Goal: Task Accomplishment & Management: Manage account settings

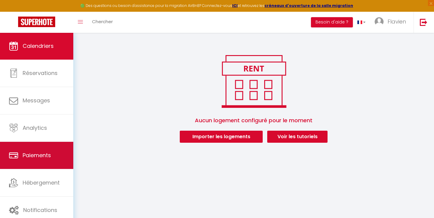
scroll to position [33, 0]
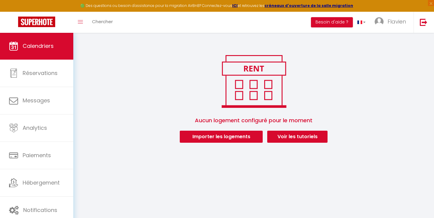
click at [205, 141] on button "Importer les logements" at bounding box center [221, 137] width 83 height 12
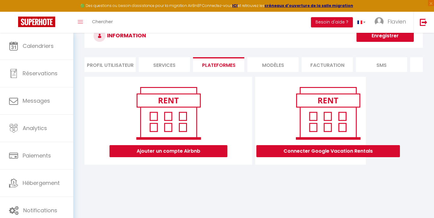
click at [205, 151] on button "Ajouter un compte Airbnb" at bounding box center [169, 151] width 118 height 12
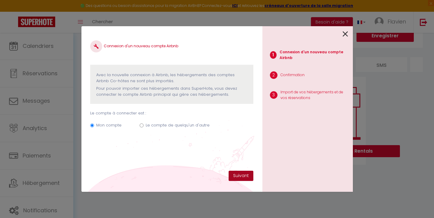
click at [236, 172] on button "Suivant" at bounding box center [241, 176] width 25 height 10
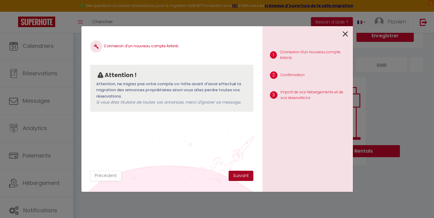
click at [237, 173] on button "Suivant" at bounding box center [241, 176] width 25 height 10
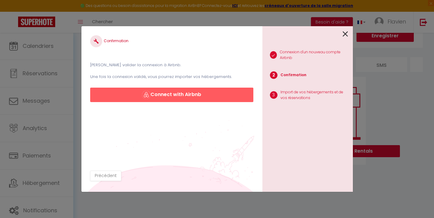
click at [161, 97] on button "Connect with Airbnb" at bounding box center [171, 95] width 163 height 14
click at [166, 94] on button "Connect with Airbnb" at bounding box center [171, 95] width 163 height 14
click at [71, 63] on div "Confirmation Veuillez valider la connexion à Airbnb. Une fois la connexion vali…" at bounding box center [217, 109] width 434 height 218
click at [346, 33] on icon at bounding box center [345, 34] width 5 height 9
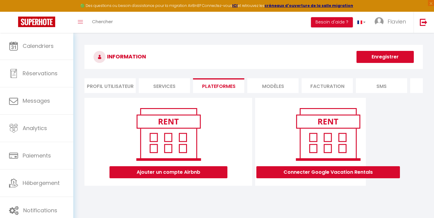
scroll to position [0, 0]
click at [181, 81] on li "Services" at bounding box center [164, 85] width 51 height 15
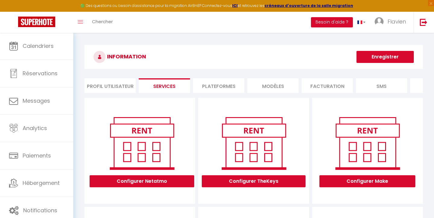
click at [126, 84] on li "Profil Utilisateur" at bounding box center [109, 85] width 51 height 15
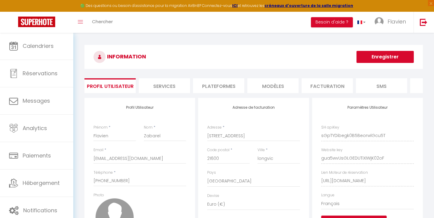
click at [392, 82] on li "SMS" at bounding box center [381, 85] width 51 height 15
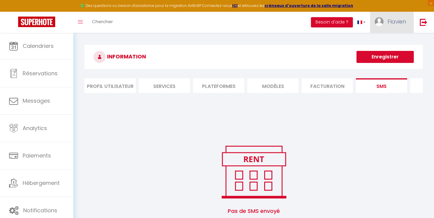
click at [393, 27] on link "Flavien" at bounding box center [391, 22] width 43 height 21
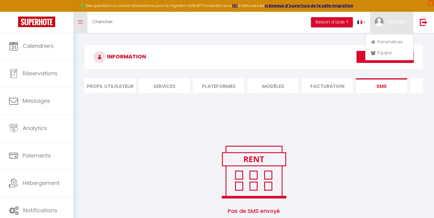
click at [84, 22] on link "Toggle menubar" at bounding box center [80, 22] width 14 height 21
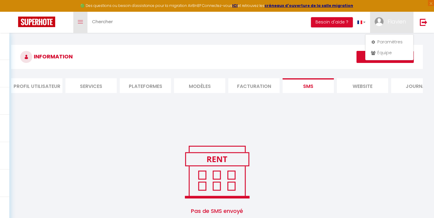
click at [78, 25] on link "Toggle menubar" at bounding box center [80, 22] width 14 height 21
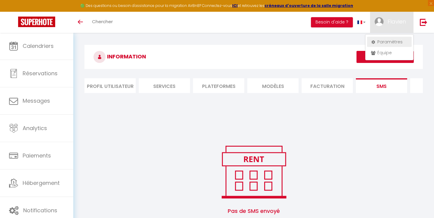
click at [389, 43] on link "Paramètres" at bounding box center [389, 42] width 45 height 10
click at [387, 39] on link "Paramètres" at bounding box center [389, 42] width 45 height 10
click at [392, 41] on link "Paramètres" at bounding box center [389, 42] width 45 height 10
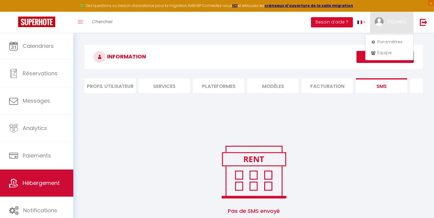
click at [33, 179] on link "Hébergement" at bounding box center [36, 183] width 73 height 27
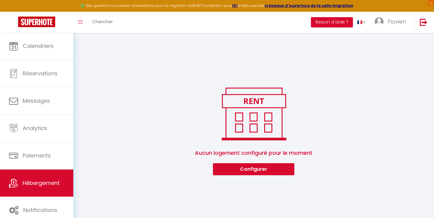
click at [250, 173] on button "Configurer" at bounding box center [253, 170] width 81 height 12
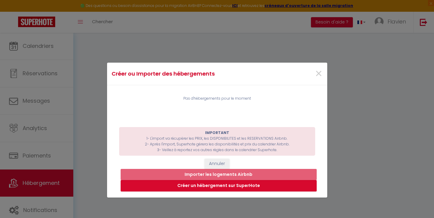
click at [221, 160] on button "Annuler" at bounding box center [217, 164] width 25 height 10
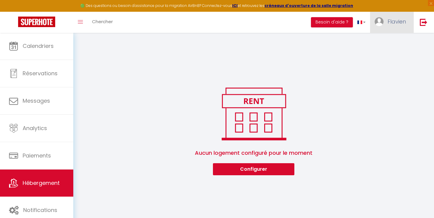
click at [412, 16] on link "Flavien" at bounding box center [391, 22] width 43 height 21
click at [384, 40] on link "Paramètres" at bounding box center [389, 42] width 45 height 10
select select "28"
select select "fr"
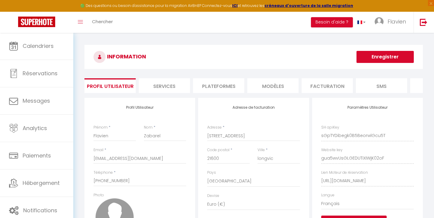
click at [231, 86] on li "Plateformes" at bounding box center [218, 85] width 51 height 15
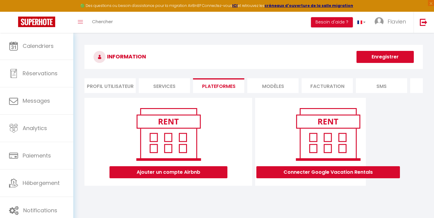
click at [209, 170] on button "Ajouter un compte Airbnb" at bounding box center [169, 173] width 118 height 12
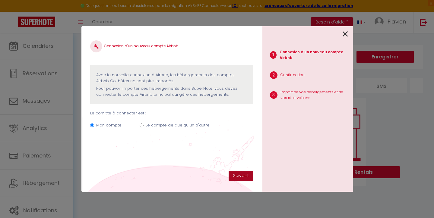
click at [234, 180] on button "Suivant" at bounding box center [241, 176] width 25 height 10
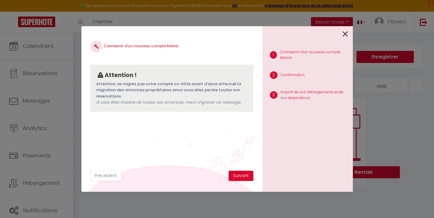
click at [234, 180] on button "Suivant" at bounding box center [241, 176] width 25 height 10
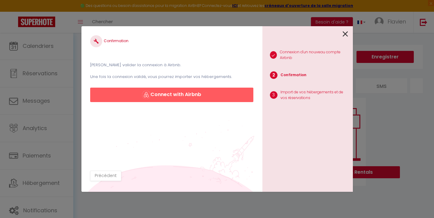
click at [149, 93] on img "button" at bounding box center [146, 95] width 8 height 8
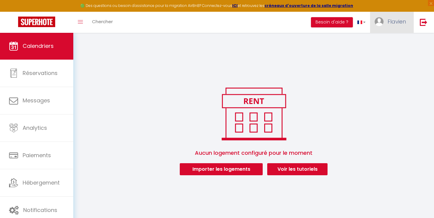
click at [404, 17] on link "Flavien" at bounding box center [391, 22] width 43 height 21
click at [390, 40] on link "Paramètres" at bounding box center [389, 42] width 45 height 10
select select "fr"
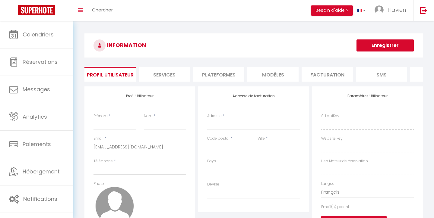
type input "Flavien"
type input "Zabarel"
type input "[PHONE_NUMBER]"
type input "[STREET_ADDRESS]"
type input "21600"
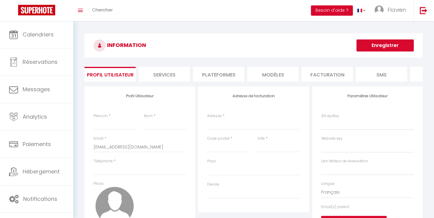
type input "longvic"
type input "sGpTYDibegk0B5BeorwlGcu5T"
type input "gua5wvUsGLGEDUTiXIWjK02oF"
type input "[URL][DOMAIN_NAME]"
select select "28"
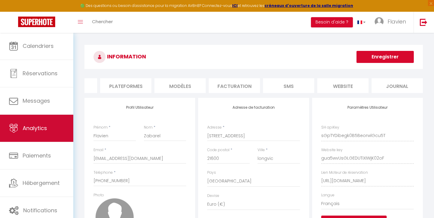
click at [37, 132] on span "Analytics" at bounding box center [35, 129] width 24 height 8
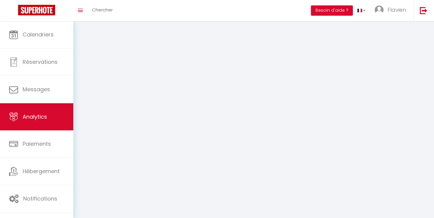
select select "2025"
select select "9"
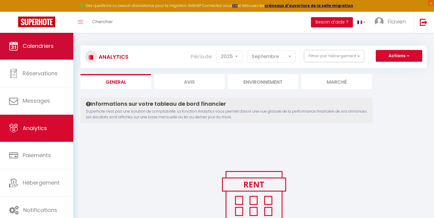
click at [37, 53] on link "Calendriers" at bounding box center [36, 46] width 73 height 27
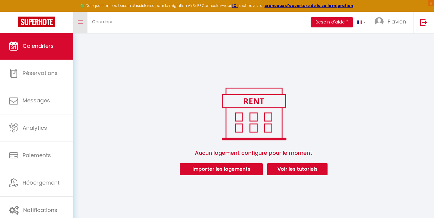
click at [80, 20] on icon "Toggle menubar" at bounding box center [80, 22] width 5 height 4
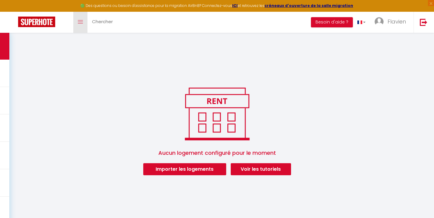
click at [80, 22] on span at bounding box center [80, 22] width 5 height 1
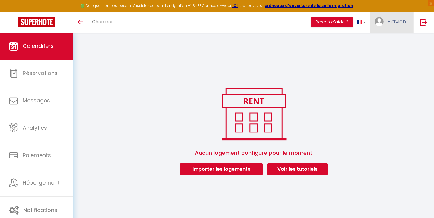
click at [388, 22] on span "Flavien" at bounding box center [397, 22] width 18 height 8
click at [381, 43] on link "Paramètres" at bounding box center [389, 42] width 45 height 10
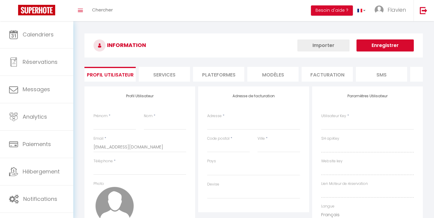
type input "Flavien"
type input "Zabarel"
type input "[PHONE_NUMBER]"
type input "[STREET_ADDRESS]"
type input "21600"
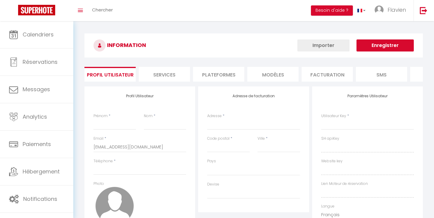
type input "longvic"
type input "sGpTYDibegk0B5BeorwlGcu5T"
type input "gua5wvUsGLGEDUTiXIWjK02oF"
type input "[URL][DOMAIN_NAME]"
select select "1"
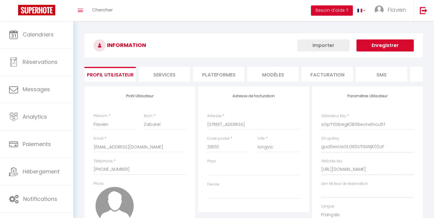
select select "28"
select select "fr"
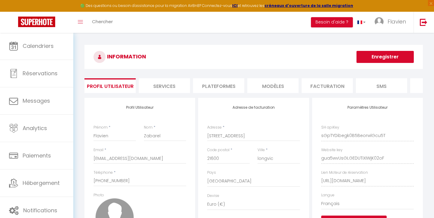
click at [337, 16] on li "Besoin d'aide ?" at bounding box center [332, 22] width 42 height 21
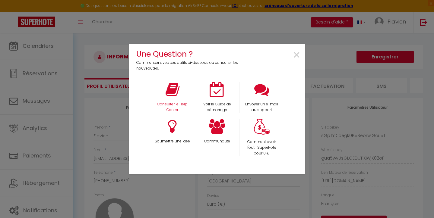
click at [180, 100] on div "Consulter le Help Center" at bounding box center [172, 97] width 45 height 31
click at [171, 85] on icon at bounding box center [173, 89] width 14 height 15
